Goal: Use online tool/utility: Utilize a website feature to perform a specific function

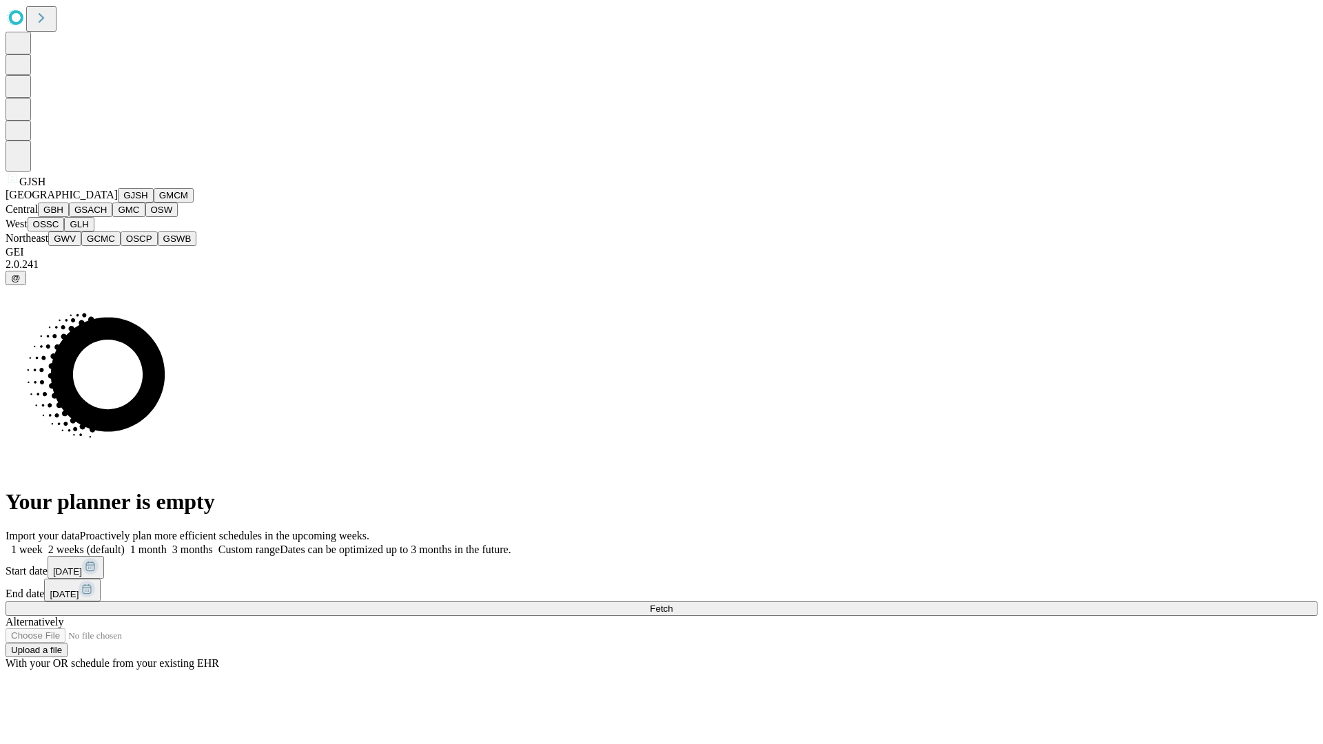
click at [118, 203] on button "GJSH" at bounding box center [136, 195] width 36 height 14
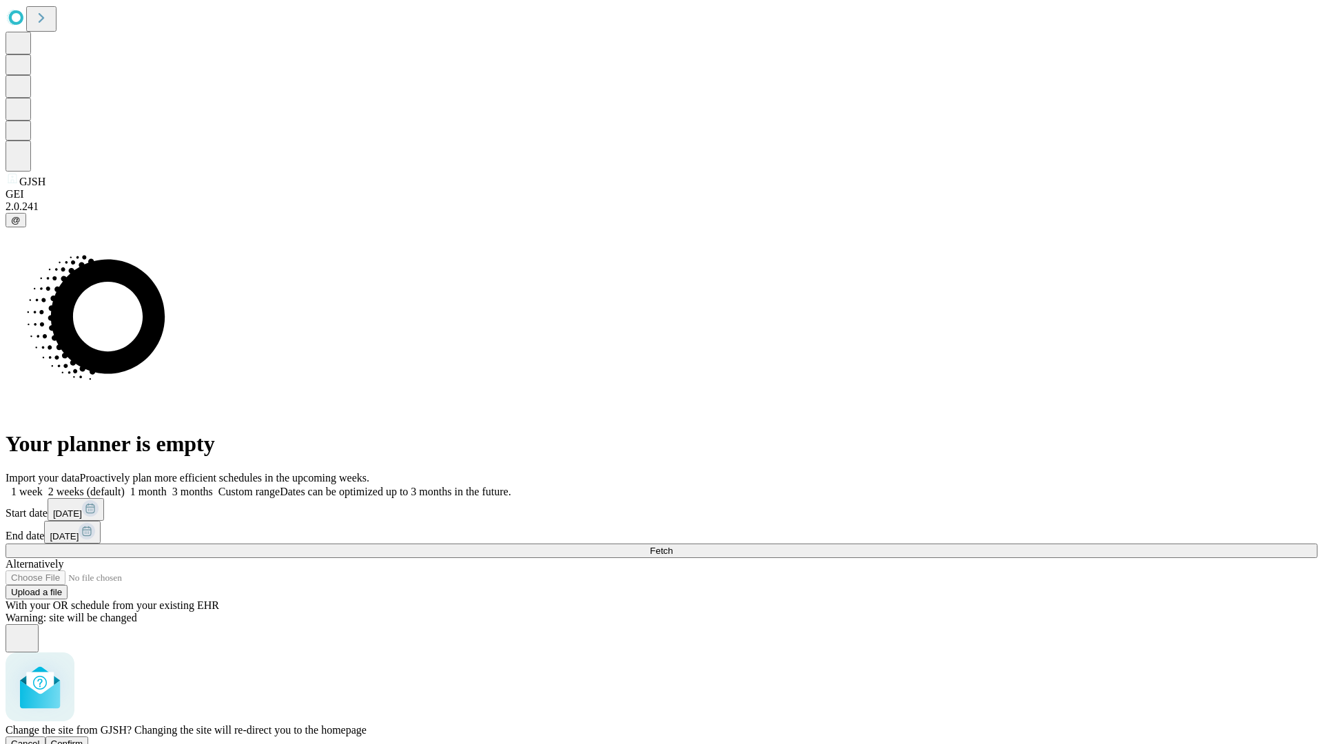
click at [83, 738] on span "Confirm" at bounding box center [67, 743] width 32 height 10
click at [43, 486] on label "1 week" at bounding box center [24, 492] width 37 height 12
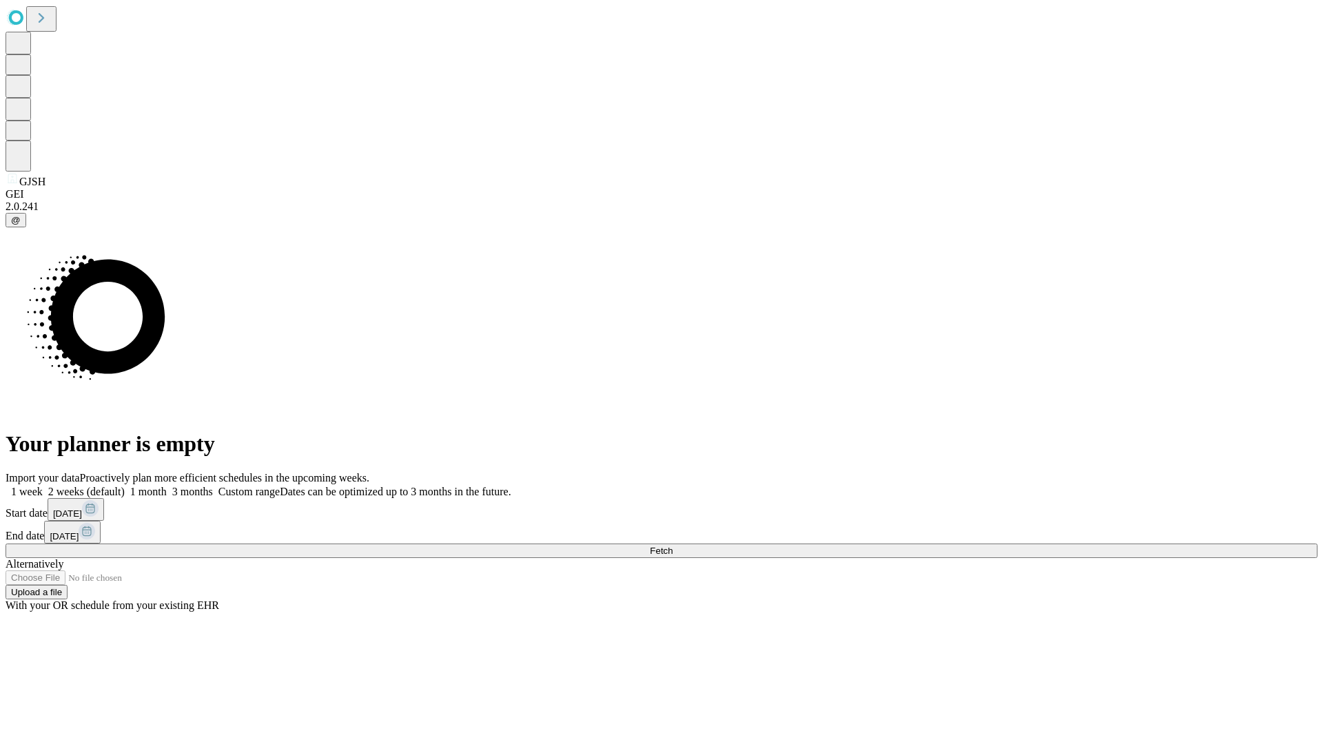
click at [672, 546] on span "Fetch" at bounding box center [661, 551] width 23 height 10
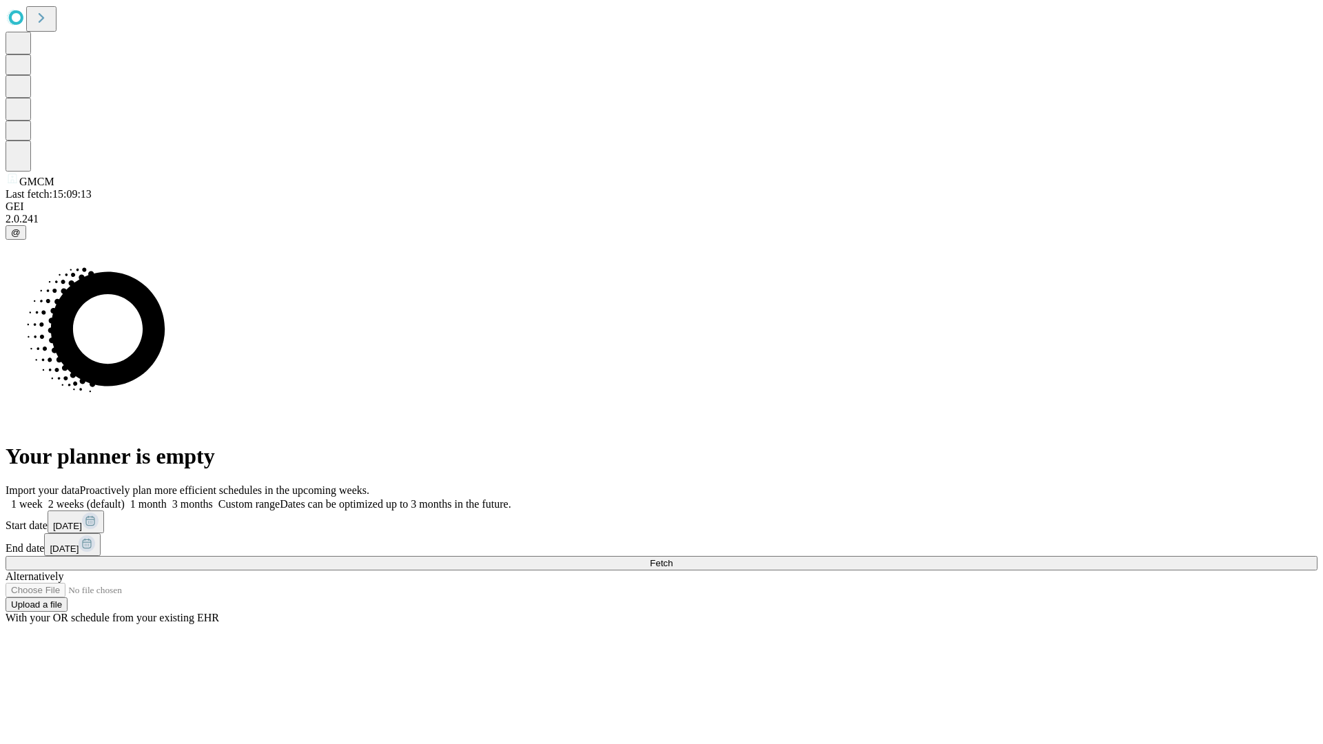
click at [43, 498] on label "1 week" at bounding box center [24, 504] width 37 height 12
click at [672, 558] on span "Fetch" at bounding box center [661, 563] width 23 height 10
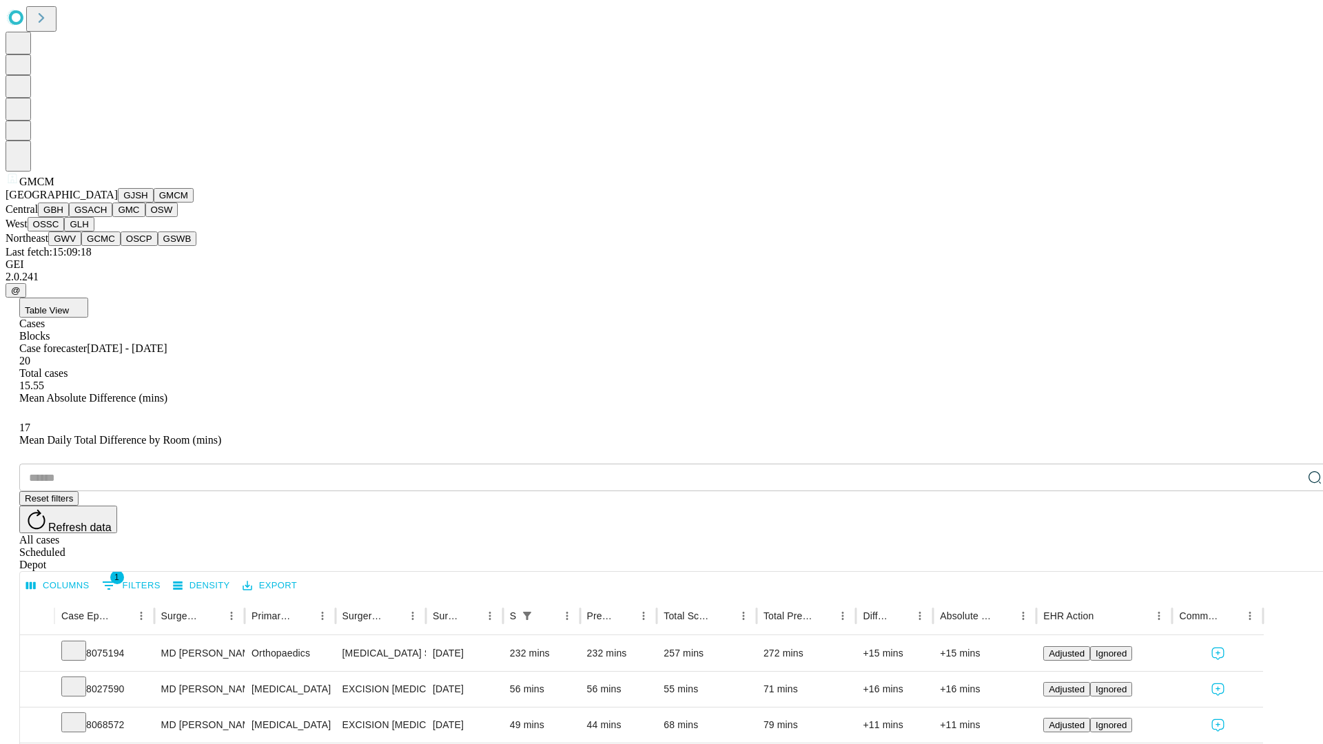
click at [69, 217] on button "GBH" at bounding box center [53, 210] width 31 height 14
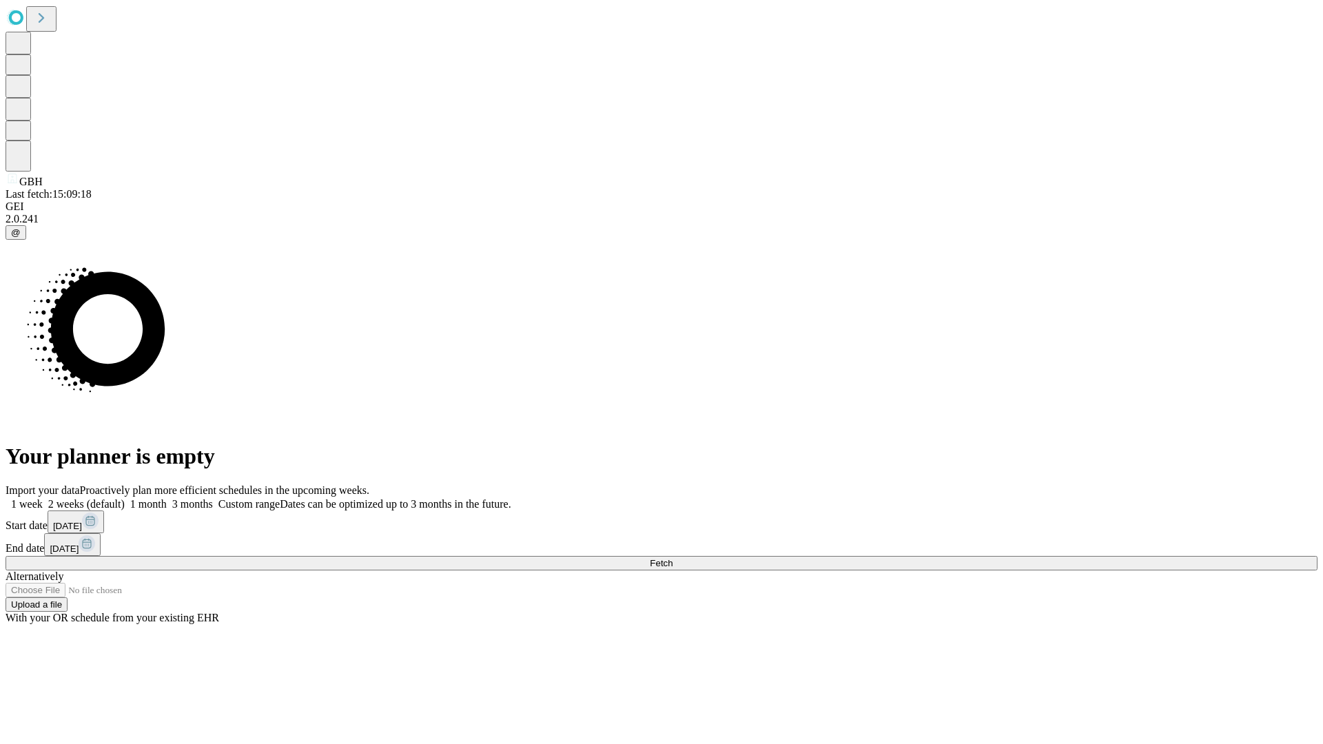
click at [43, 498] on label "1 week" at bounding box center [24, 504] width 37 height 12
click at [672, 558] on span "Fetch" at bounding box center [661, 563] width 23 height 10
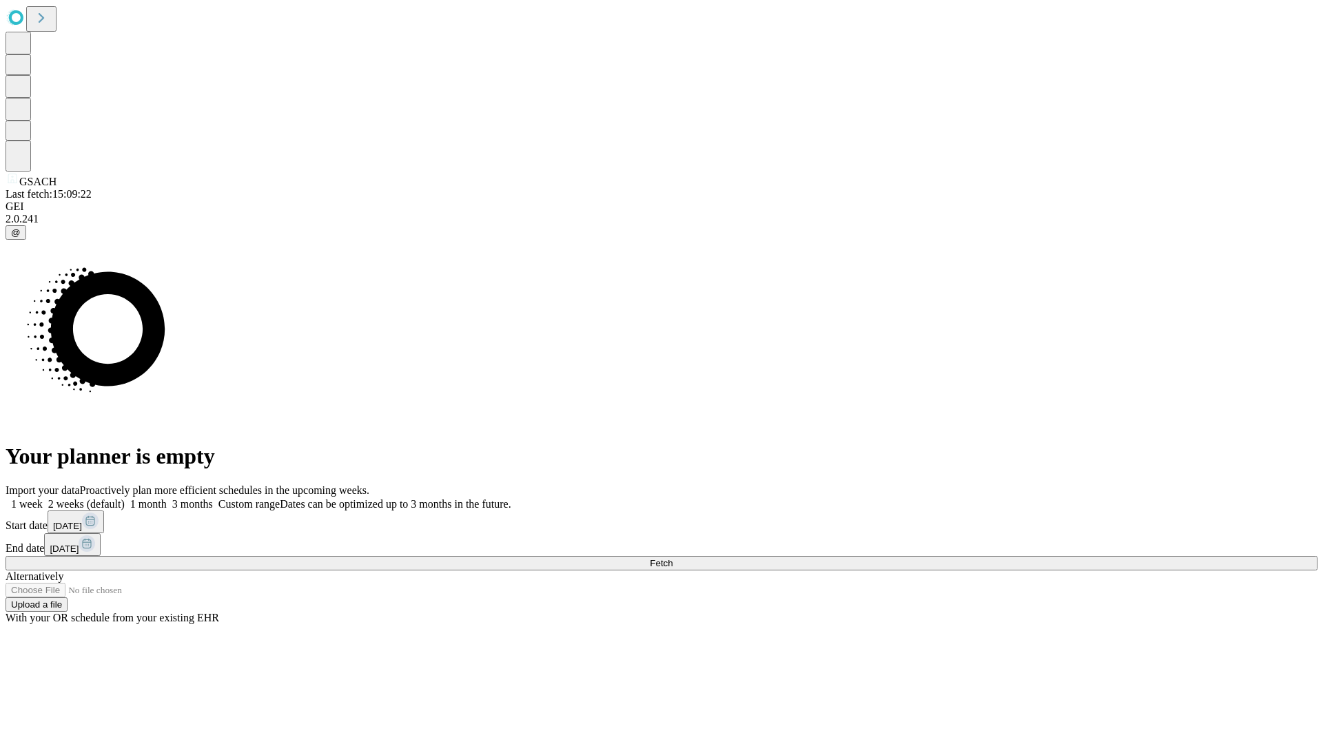
click at [43, 498] on label "1 week" at bounding box center [24, 504] width 37 height 12
click at [672, 558] on span "Fetch" at bounding box center [661, 563] width 23 height 10
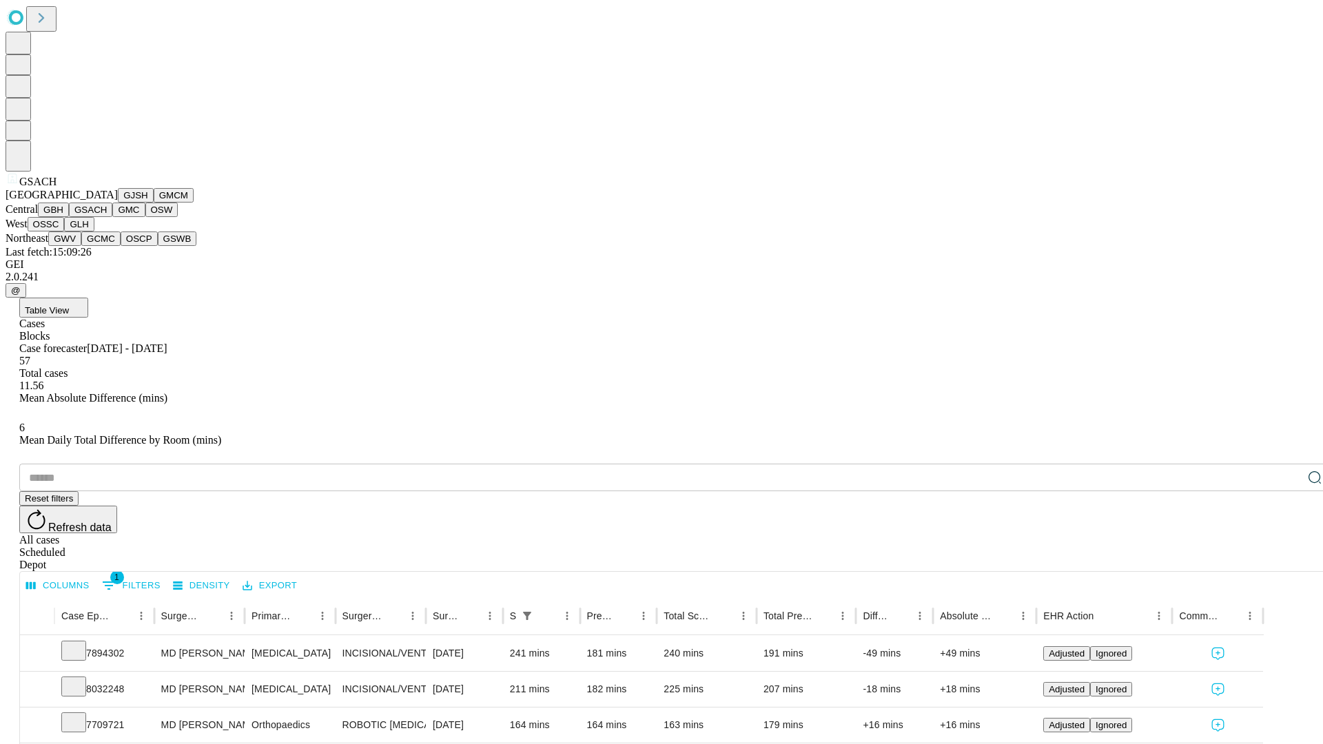
click at [112, 217] on button "GMC" at bounding box center [128, 210] width 32 height 14
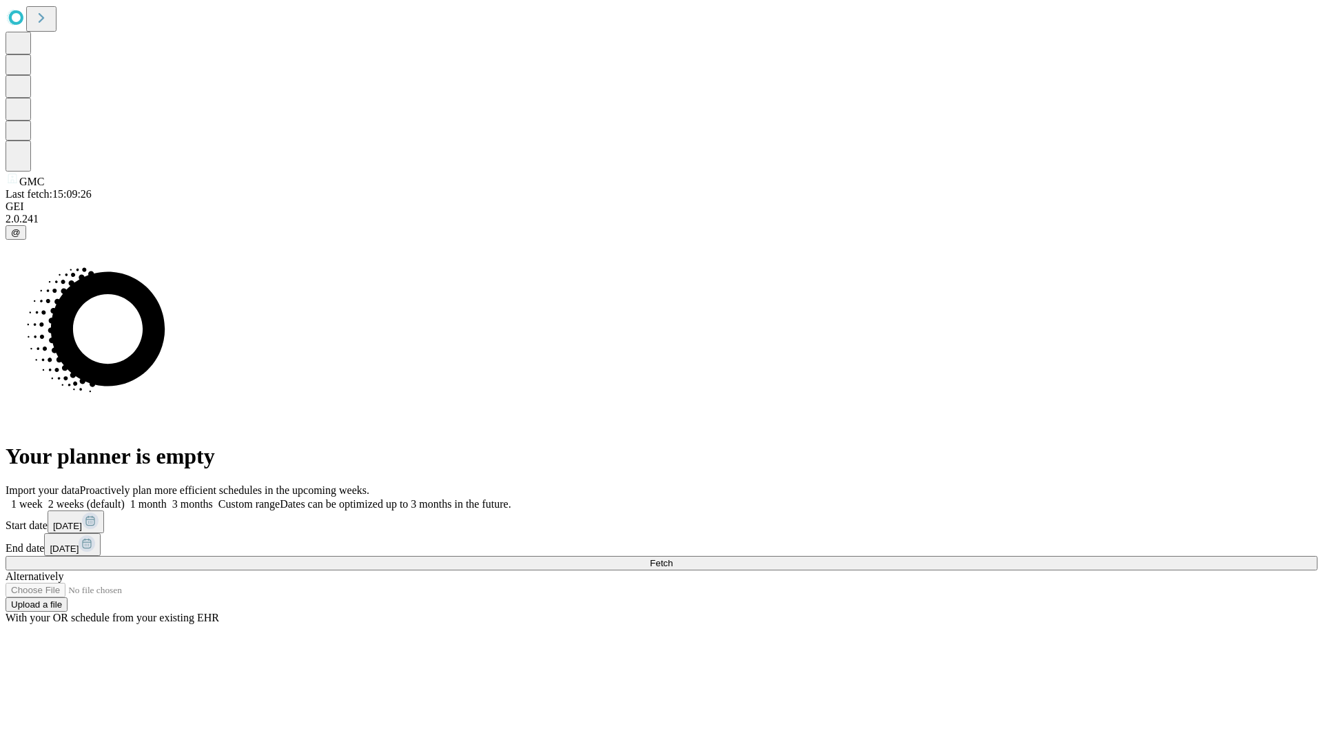
click at [43, 498] on label "1 week" at bounding box center [24, 504] width 37 height 12
click at [672, 558] on span "Fetch" at bounding box center [661, 563] width 23 height 10
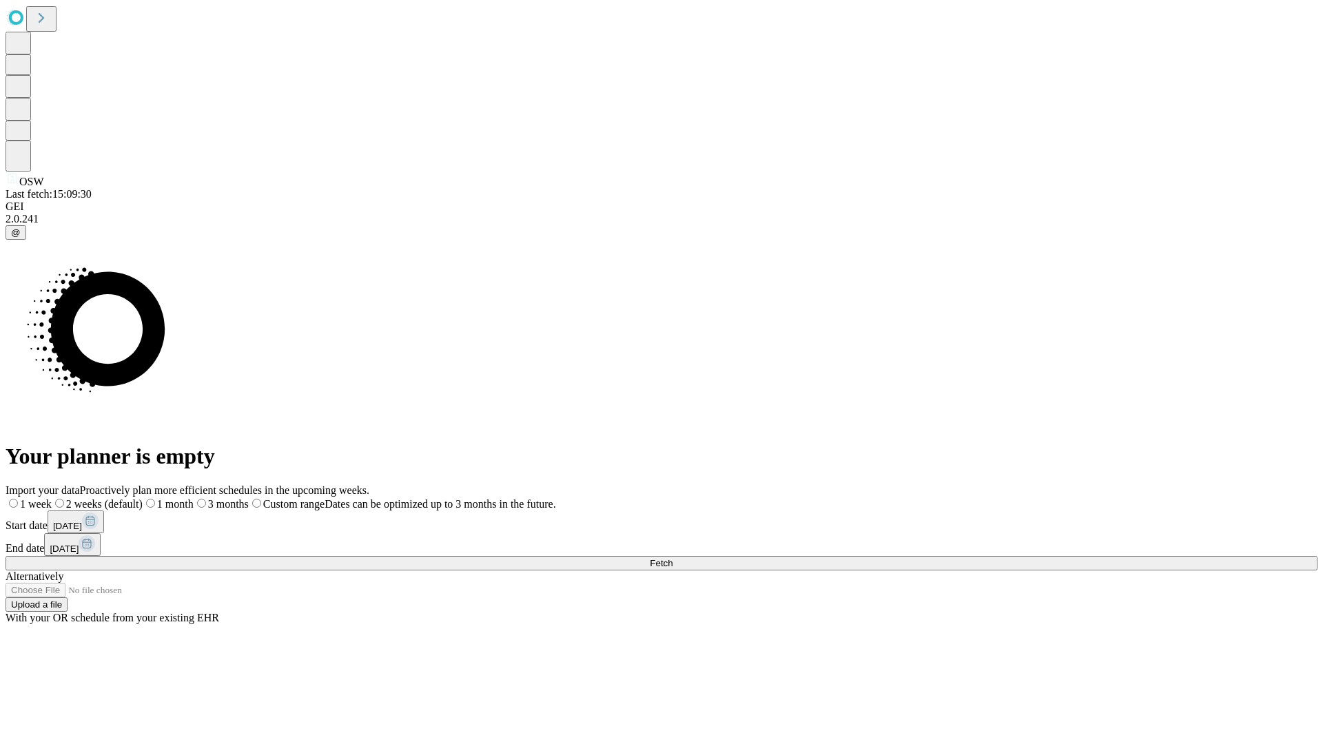
click at [52, 498] on label "1 week" at bounding box center [29, 504] width 46 height 12
click at [672, 558] on span "Fetch" at bounding box center [661, 563] width 23 height 10
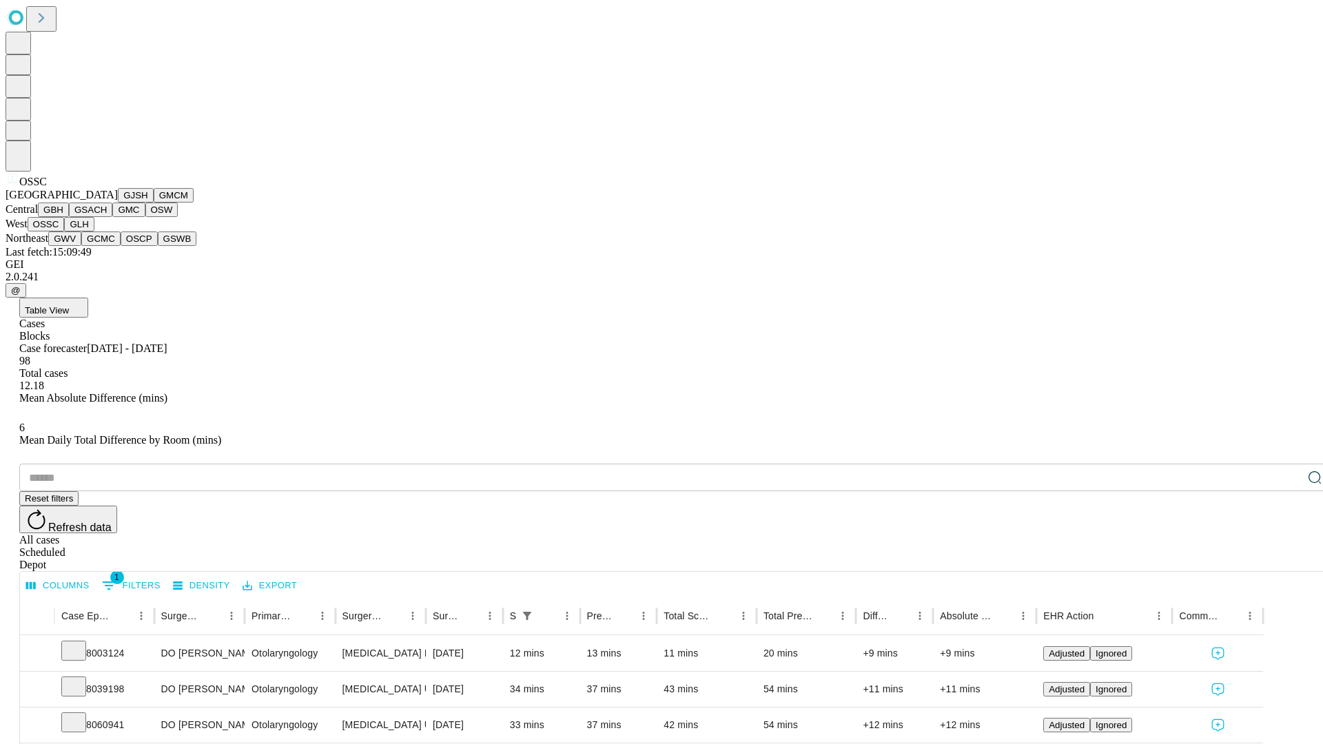
click at [94, 231] on button "GLH" at bounding box center [79, 224] width 30 height 14
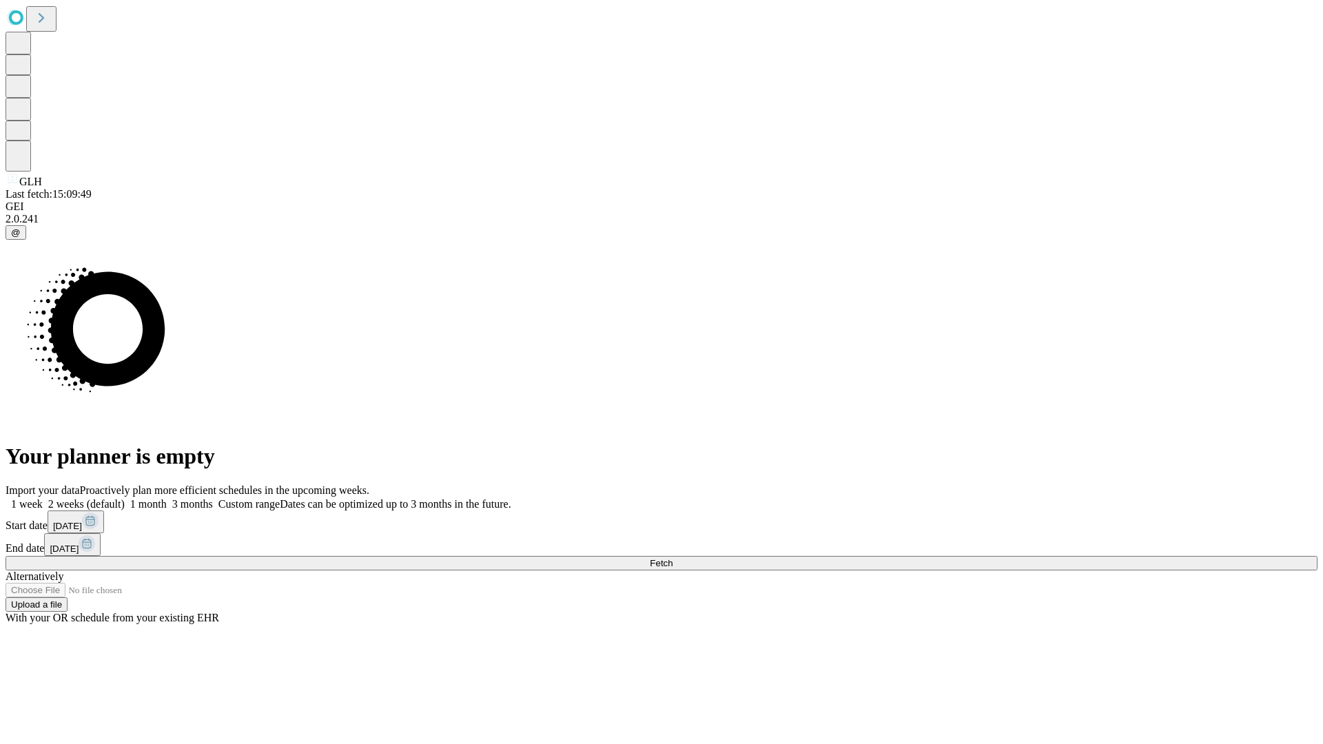
click at [43, 498] on label "1 week" at bounding box center [24, 504] width 37 height 12
click at [672, 558] on span "Fetch" at bounding box center [661, 563] width 23 height 10
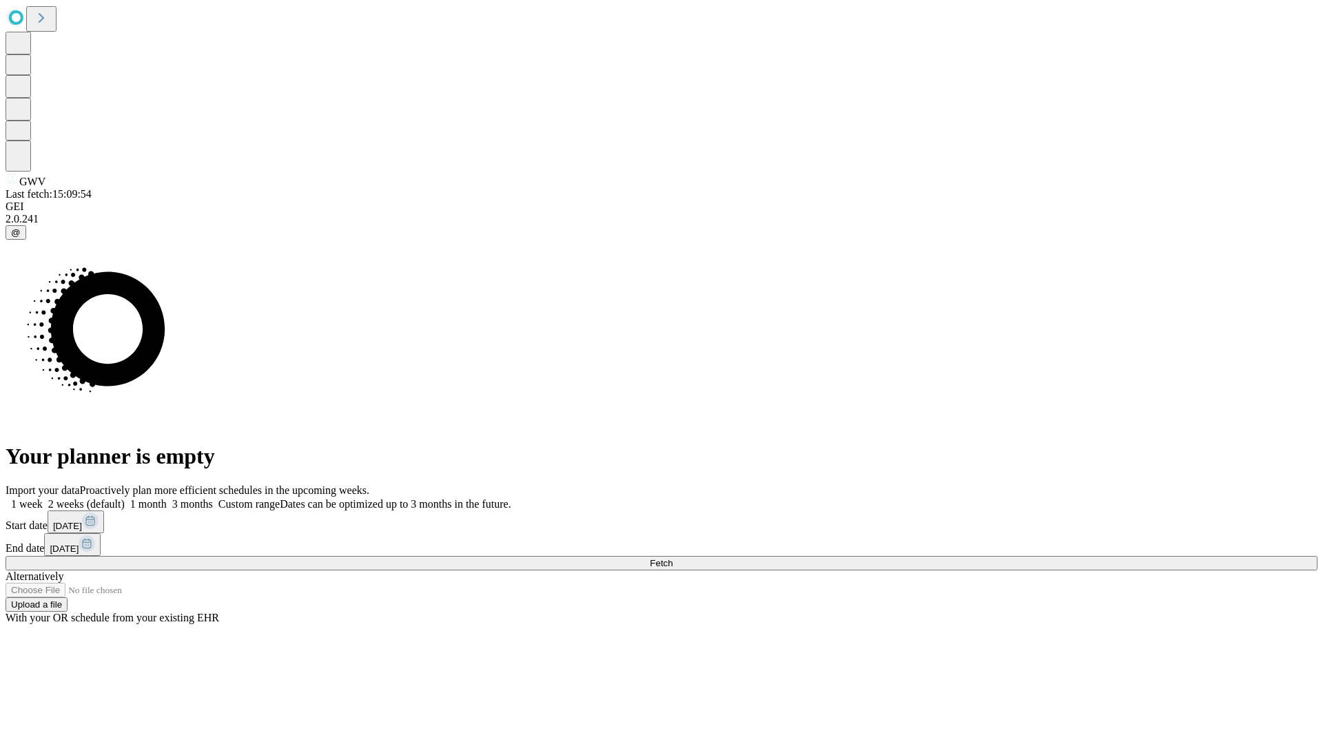
click at [43, 498] on label "1 week" at bounding box center [24, 504] width 37 height 12
click at [672, 558] on span "Fetch" at bounding box center [661, 563] width 23 height 10
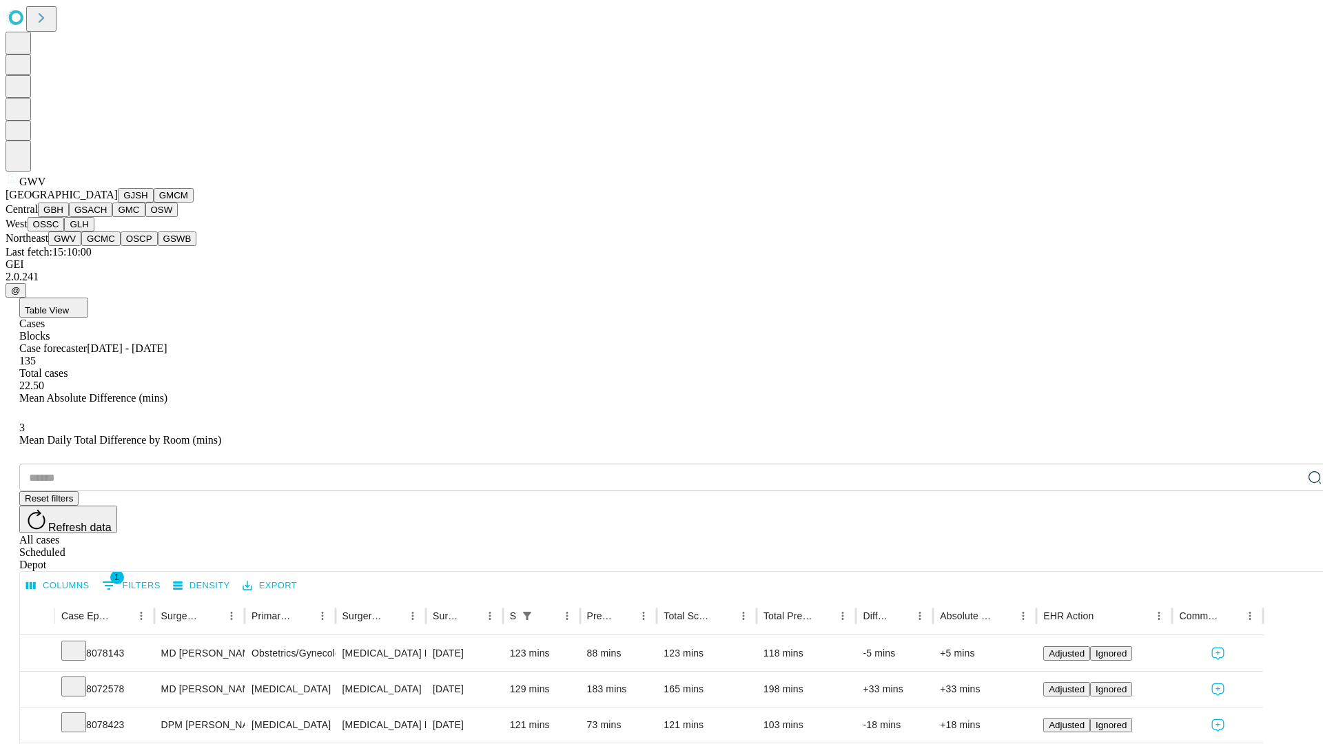
click at [107, 246] on button "GCMC" at bounding box center [100, 238] width 39 height 14
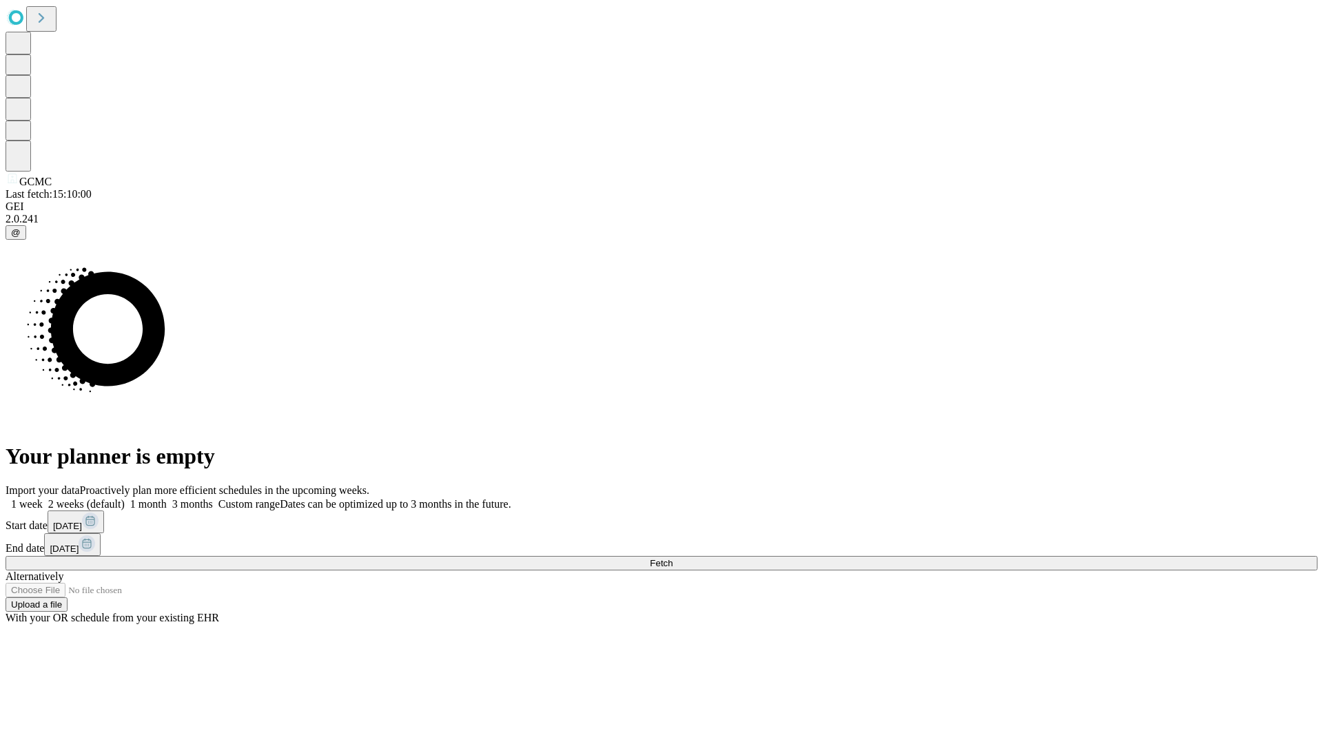
click at [672, 558] on span "Fetch" at bounding box center [661, 563] width 23 height 10
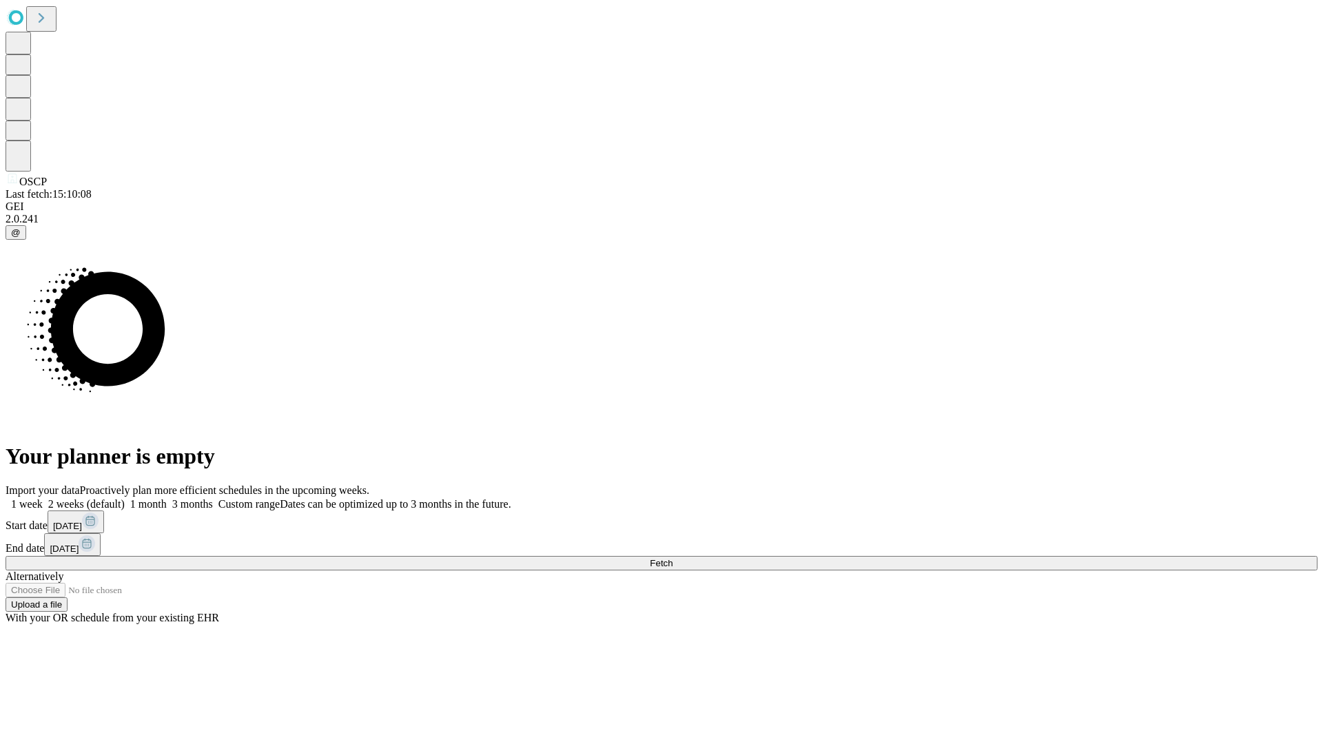
click at [43, 498] on label "1 week" at bounding box center [24, 504] width 37 height 12
click at [672, 558] on span "Fetch" at bounding box center [661, 563] width 23 height 10
